Goal: Task Accomplishment & Management: Complete application form

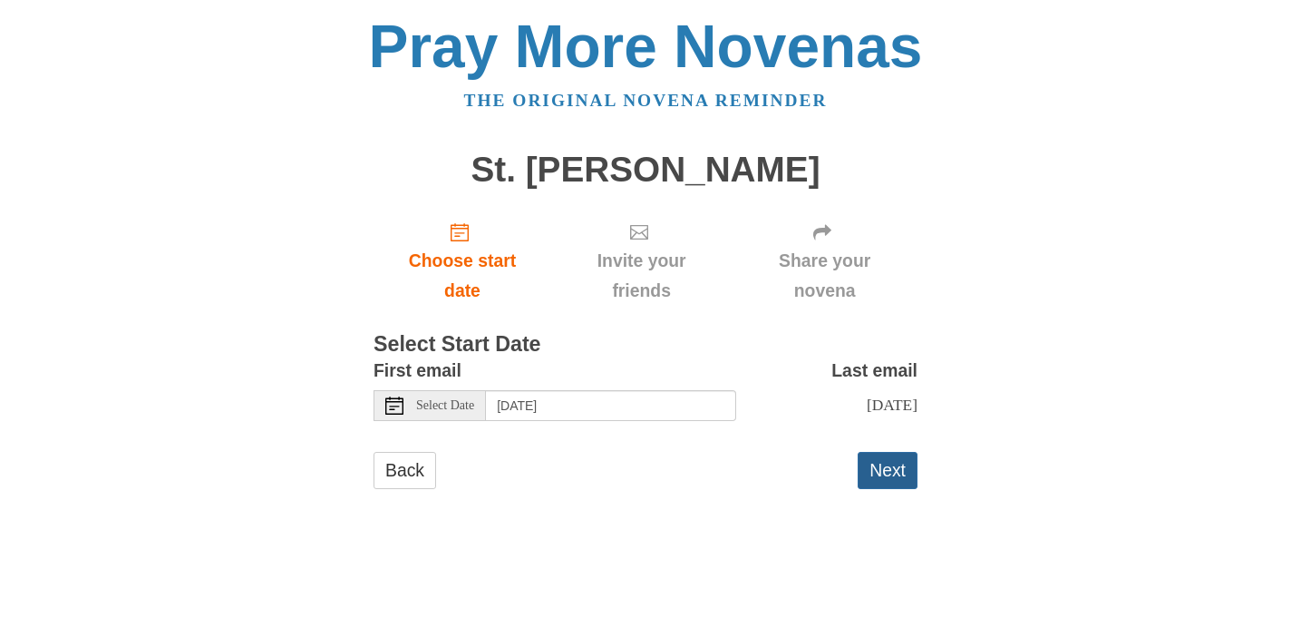
click at [881, 467] on button "Next" at bounding box center [888, 470] width 60 height 37
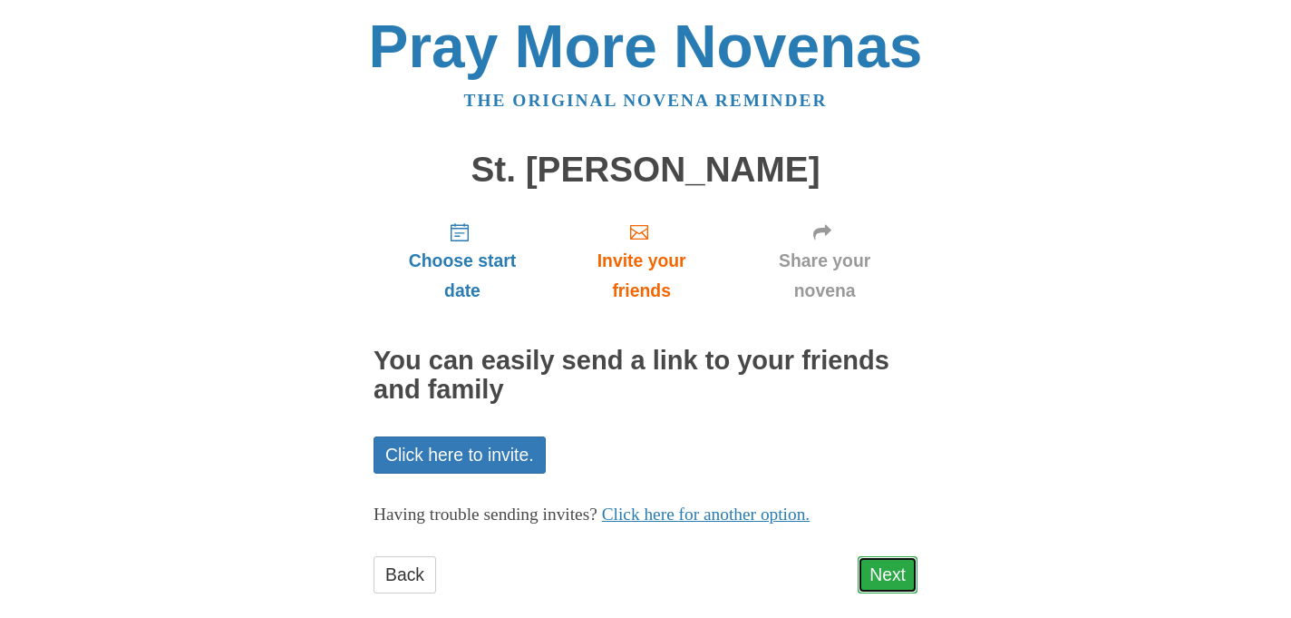
click at [886, 557] on link "Next" at bounding box center [888, 574] width 60 height 37
